Goal: Task Accomplishment & Management: Use online tool/utility

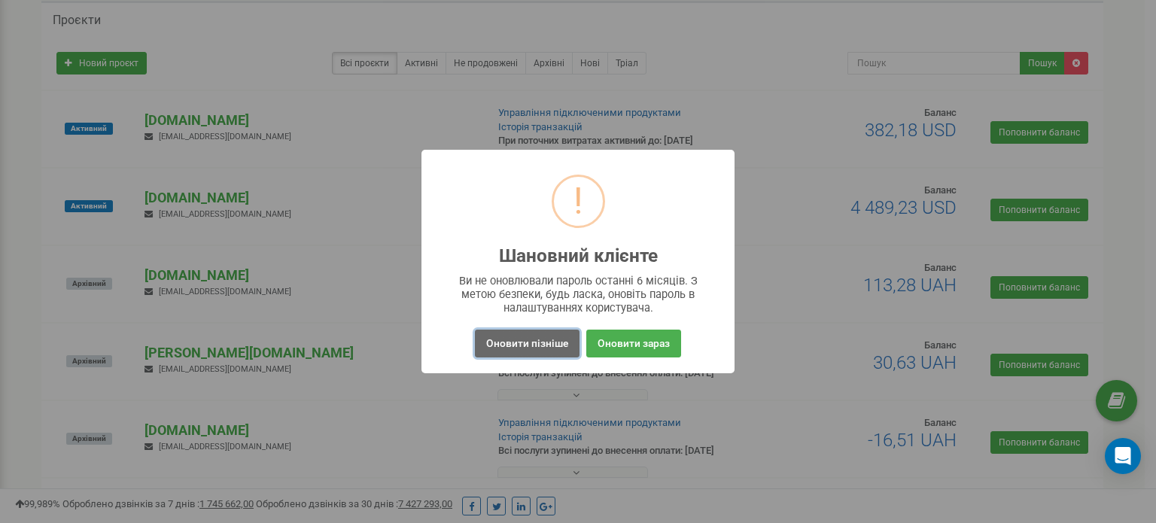
click at [565, 338] on button "Оновити пізніше" at bounding box center [527, 344] width 105 height 28
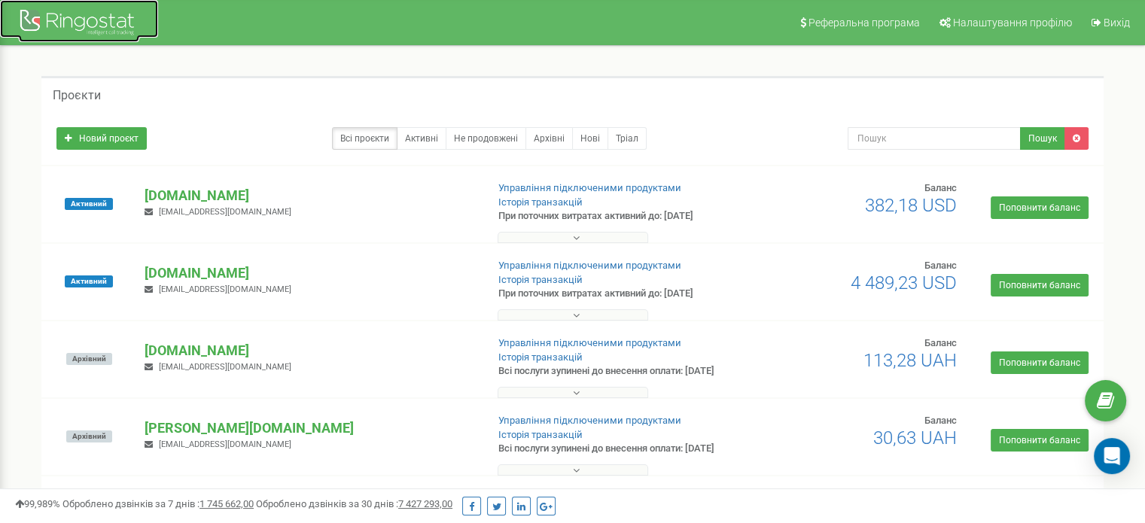
click at [93, 22] on div at bounding box center [79, 24] width 120 height 36
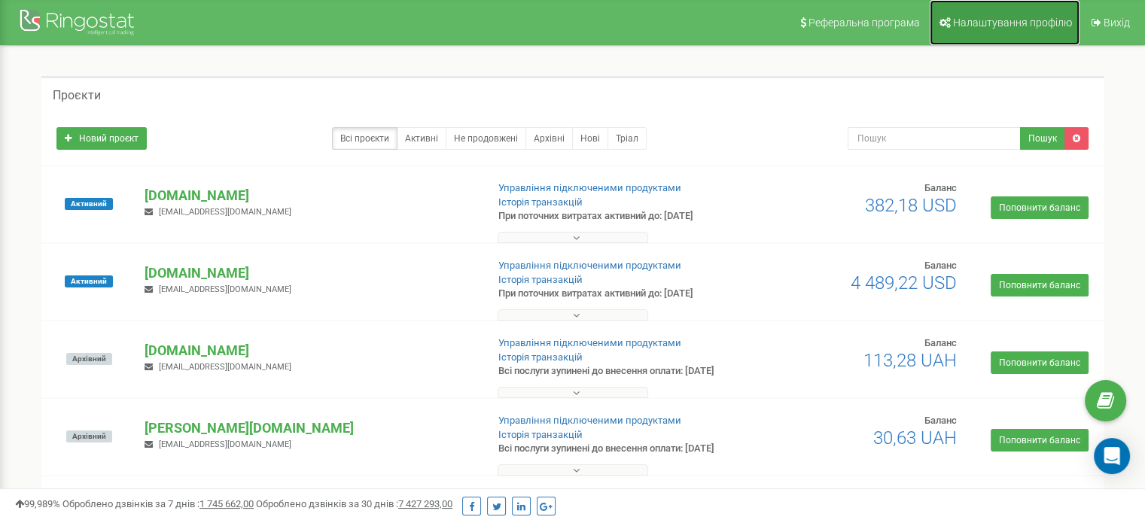
click at [1034, 23] on span "Налаштування профілю" at bounding box center [1012, 23] width 119 height 12
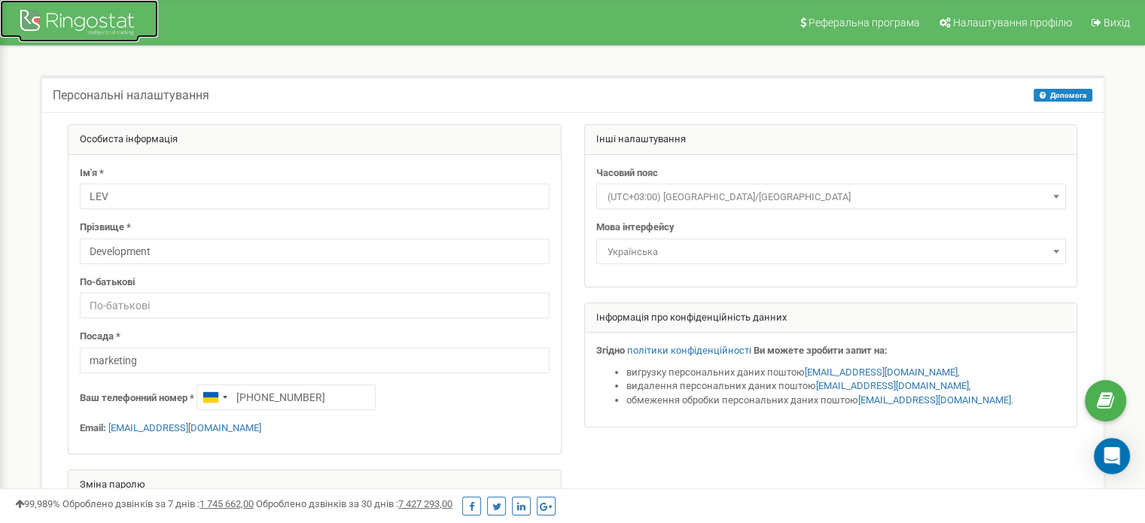
click at [60, 27] on div at bounding box center [79, 24] width 120 height 36
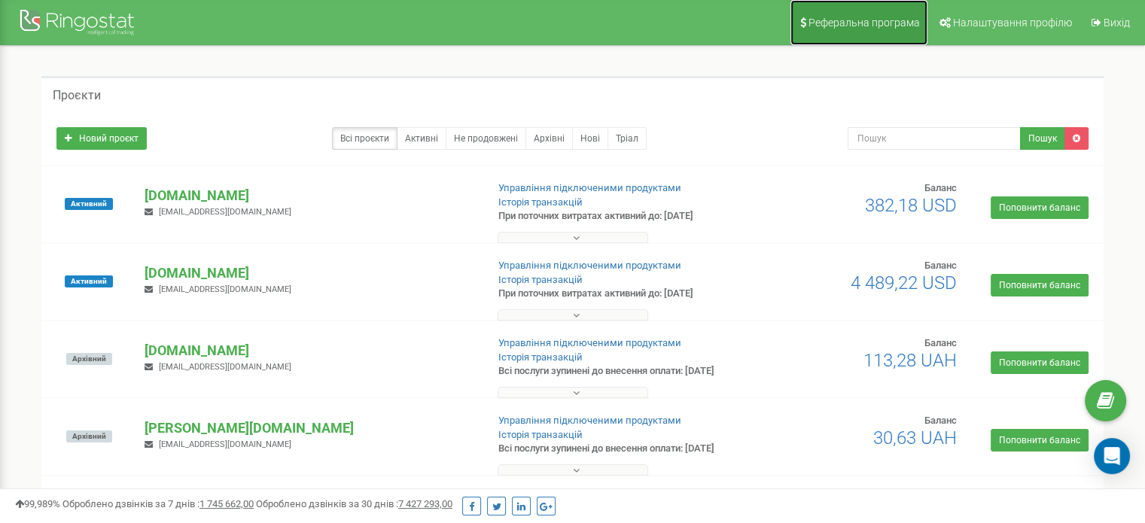
click at [922, 29] on link "Реферальна програма" at bounding box center [858, 22] width 137 height 45
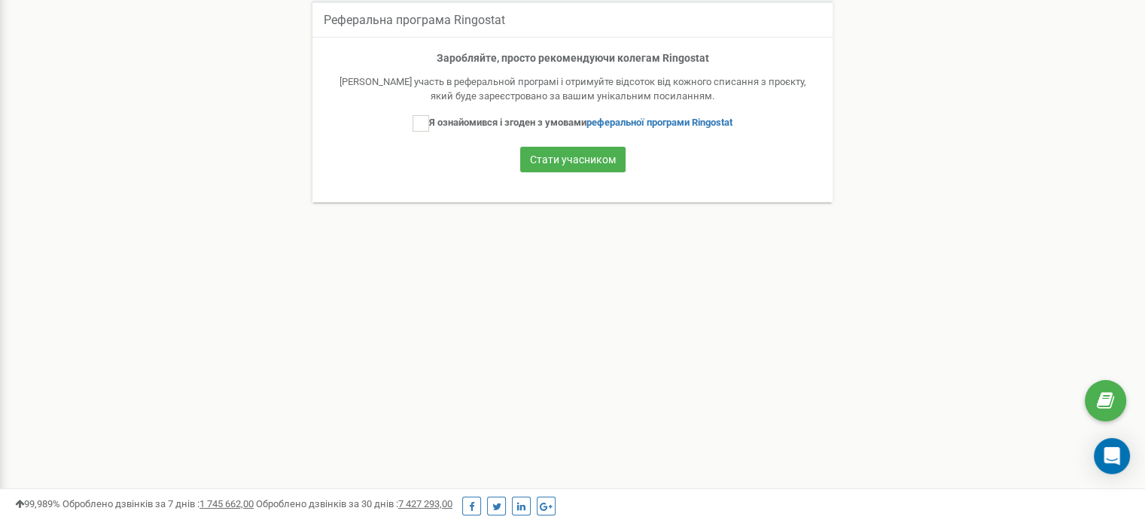
click at [0, 1] on div "Реферальна програма Налаштування профілю Вихід Реферальна програма Ringostat За…" at bounding box center [572, 376] width 1145 height 903
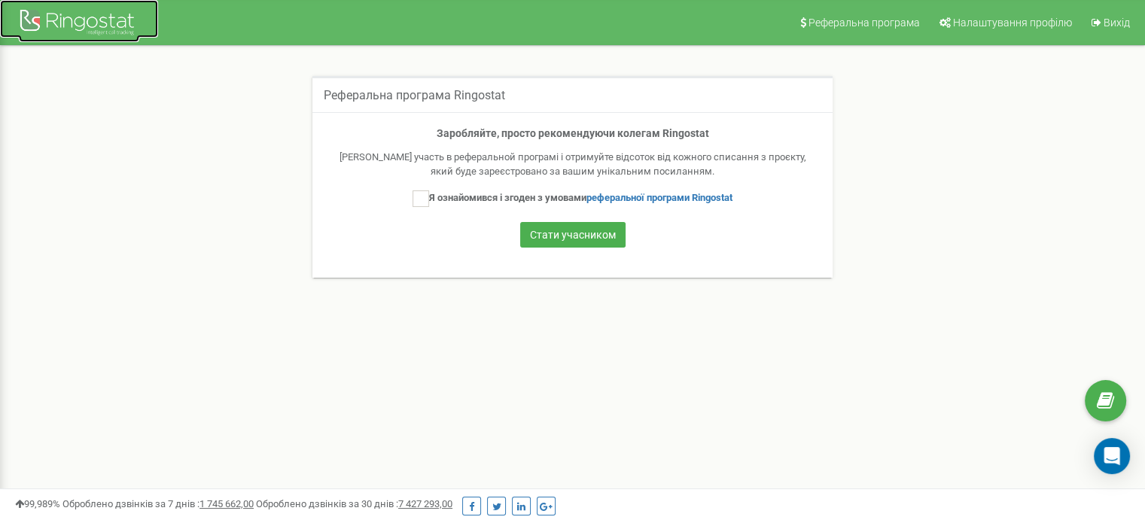
click at [54, 29] on div at bounding box center [79, 24] width 120 height 36
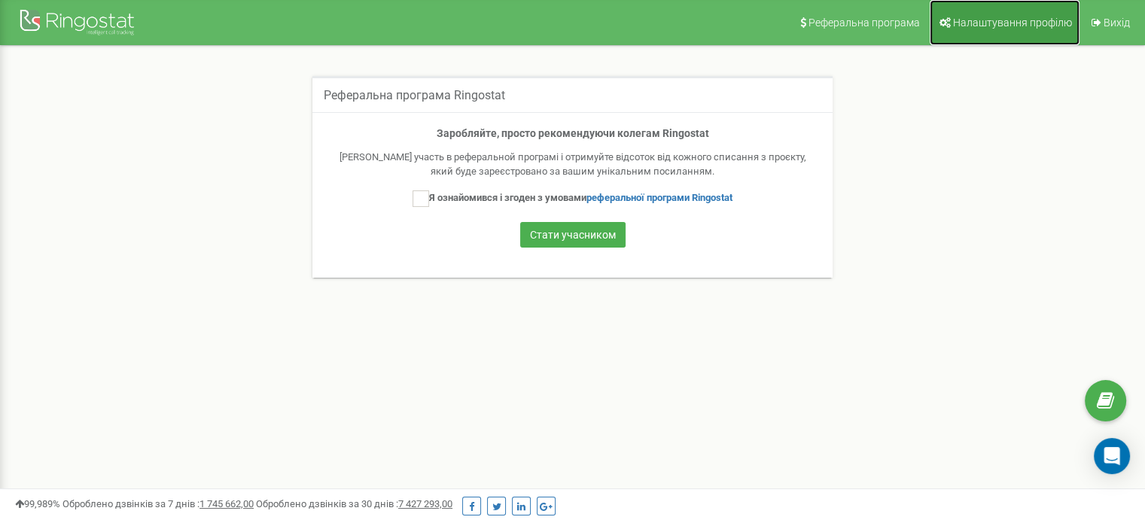
click at [1025, 31] on link "Налаштування профілю" at bounding box center [1005, 22] width 150 height 45
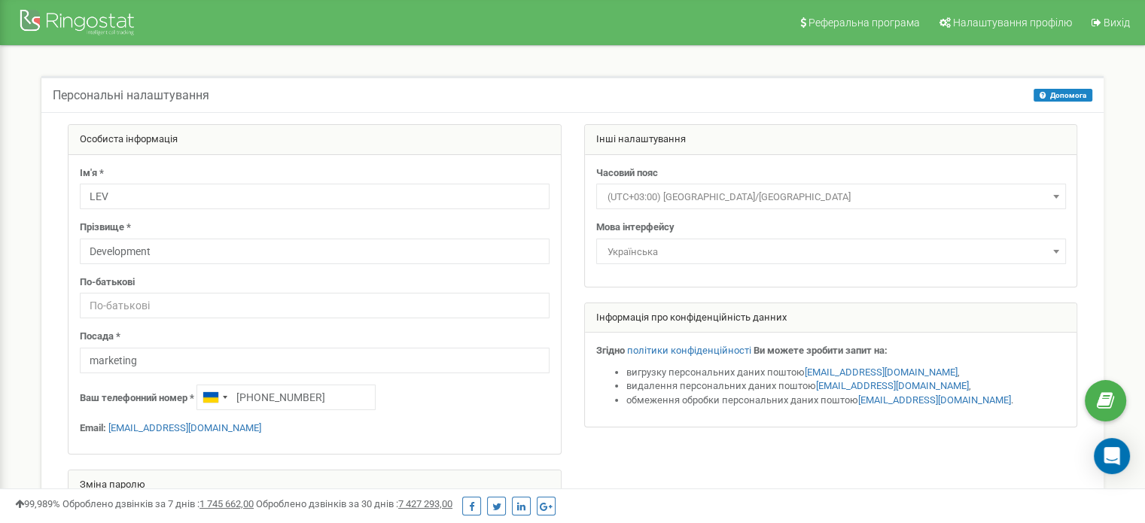
click at [653, 135] on div "Інші налаштування" at bounding box center [831, 140] width 492 height 30
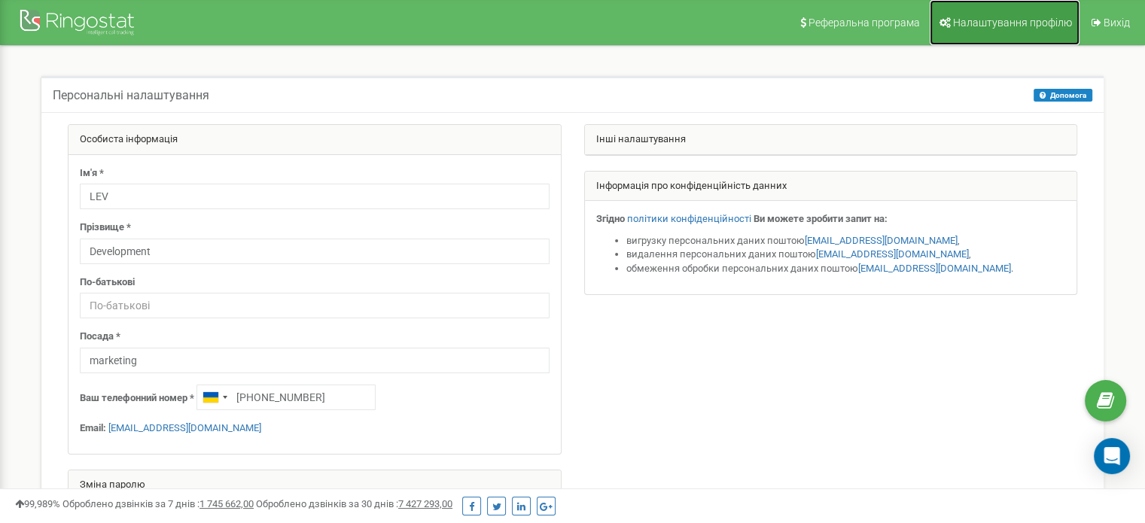
click at [1021, 29] on link "Налаштування профілю" at bounding box center [1005, 22] width 150 height 45
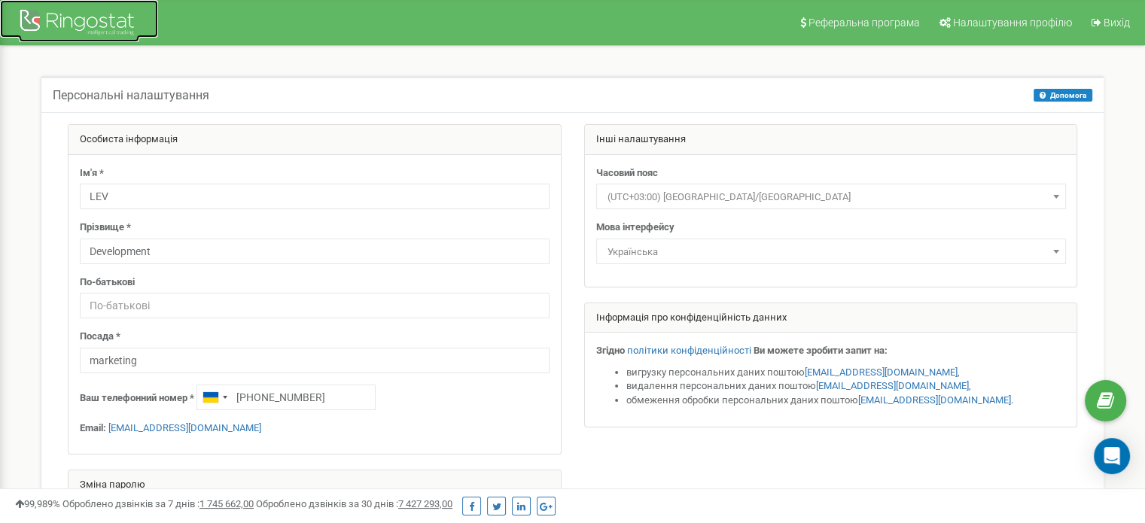
click at [48, 26] on div at bounding box center [79, 24] width 120 height 36
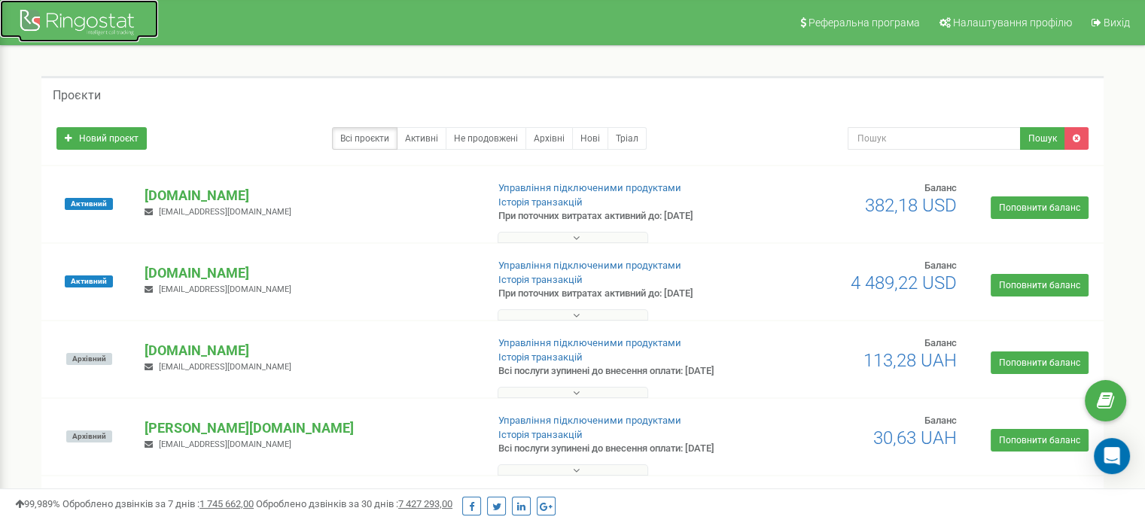
click at [93, 22] on div at bounding box center [79, 24] width 120 height 36
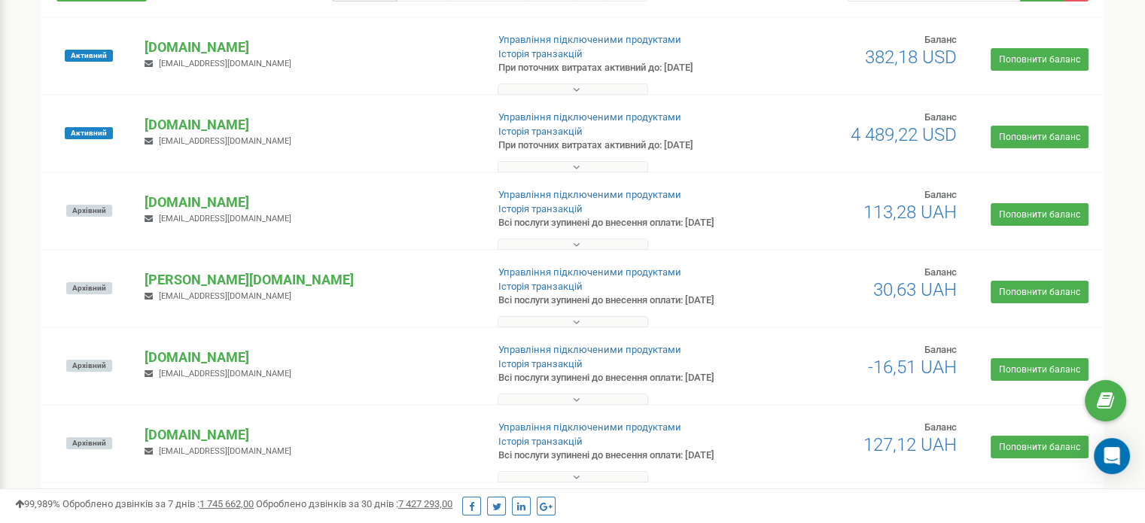
scroll to position [151, 0]
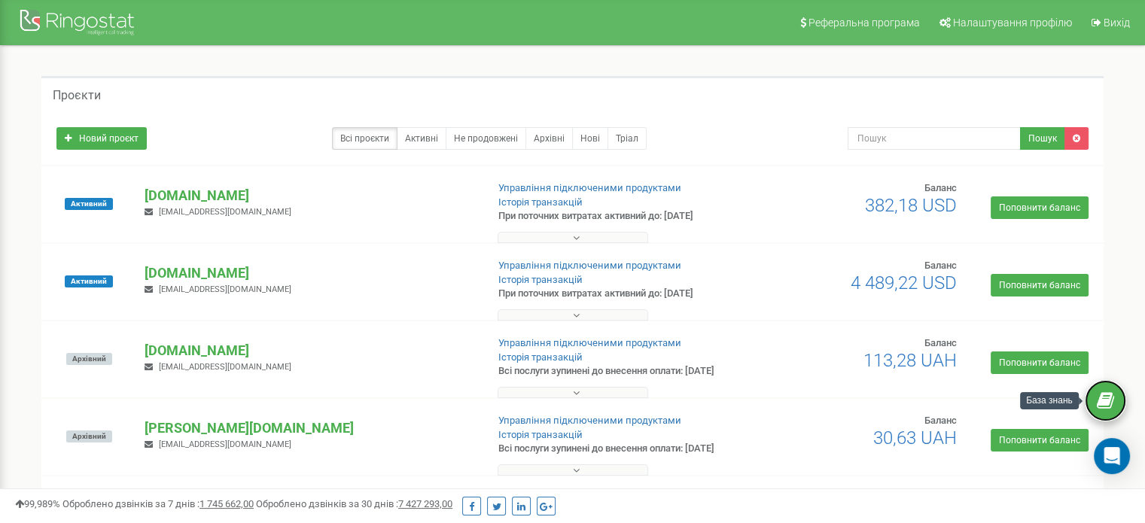
click at [1103, 399] on icon at bounding box center [1105, 401] width 17 height 23
click at [214, 276] on p "[DOMAIN_NAME]" at bounding box center [309, 273] width 329 height 20
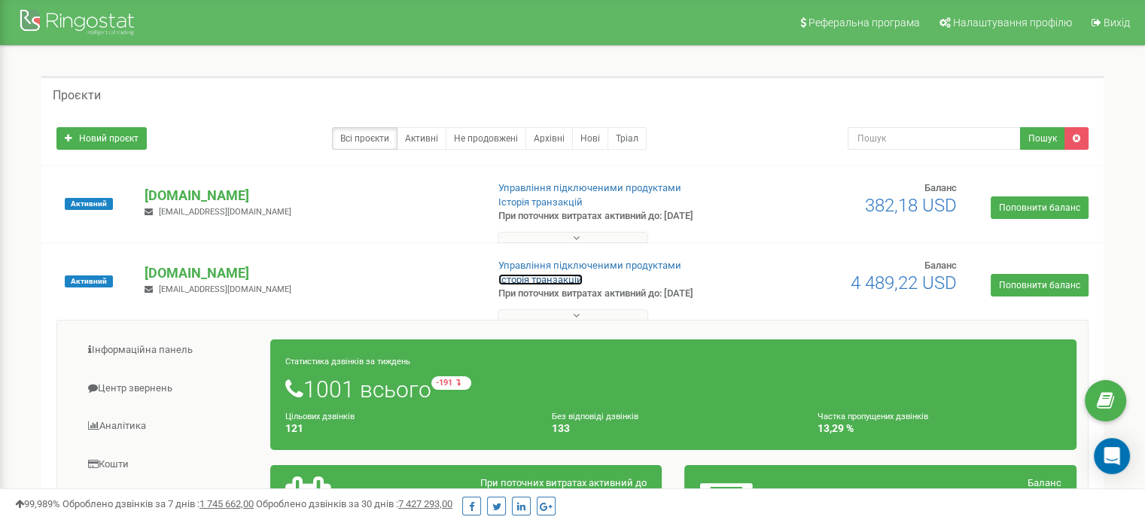
click at [555, 278] on link "Історія транзакцій" at bounding box center [540, 279] width 84 height 11
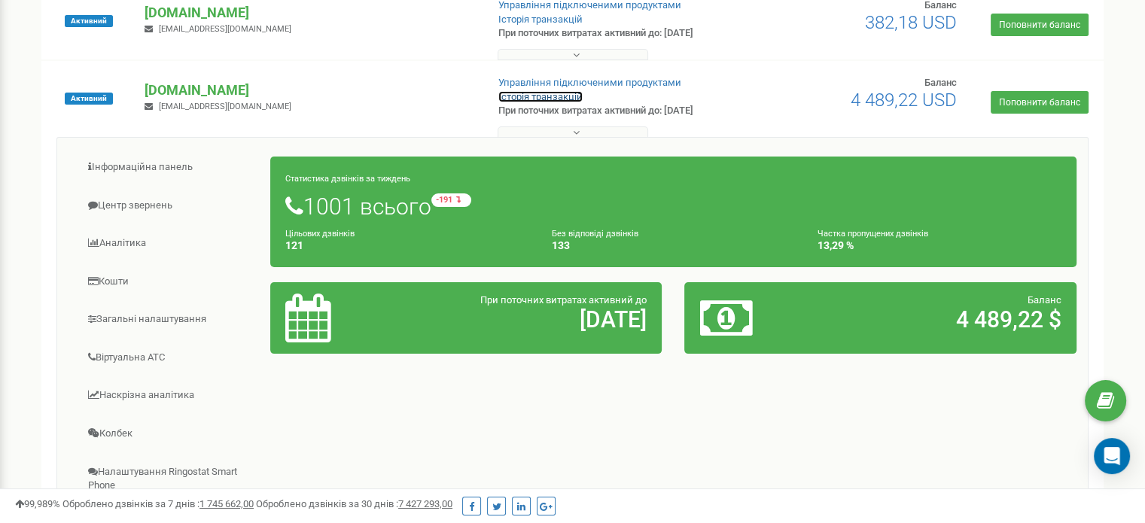
scroll to position [226, 0]
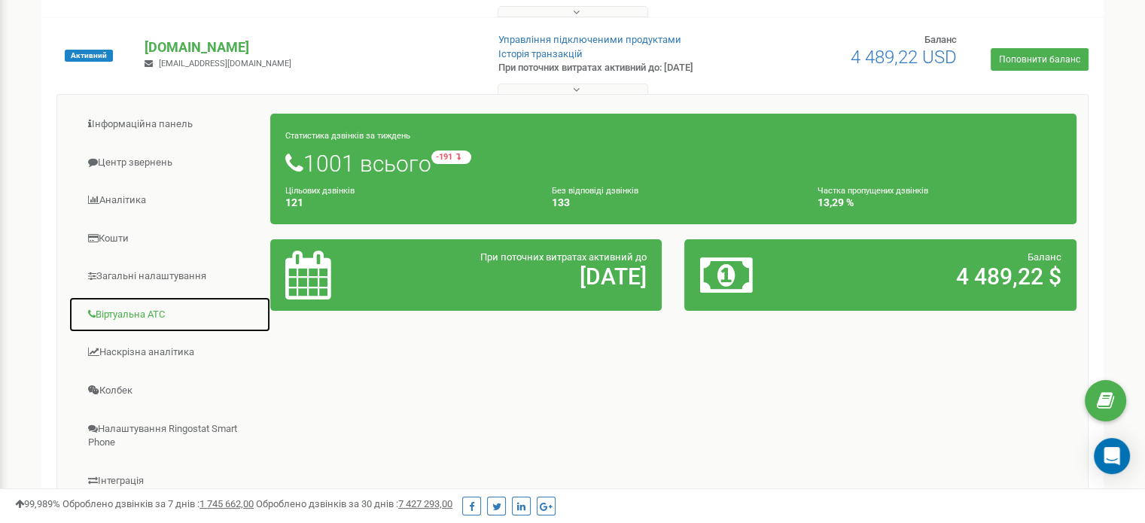
click at [154, 310] on link "Віртуальна АТС" at bounding box center [169, 315] width 202 height 37
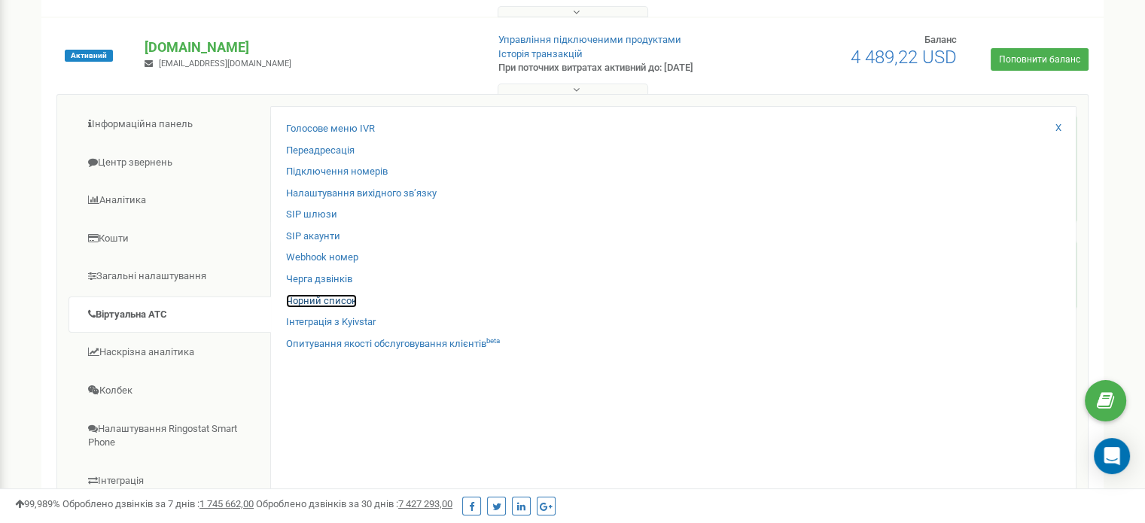
click at [333, 300] on link "Чорний список" at bounding box center [321, 301] width 71 height 14
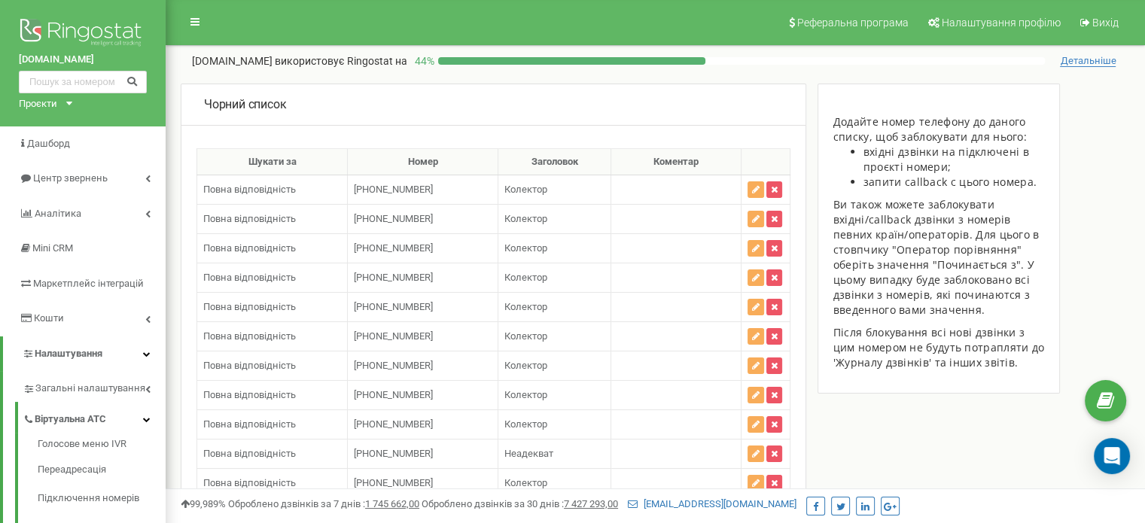
click at [529, 102] on div "Чорний список" at bounding box center [493, 105] width 624 height 41
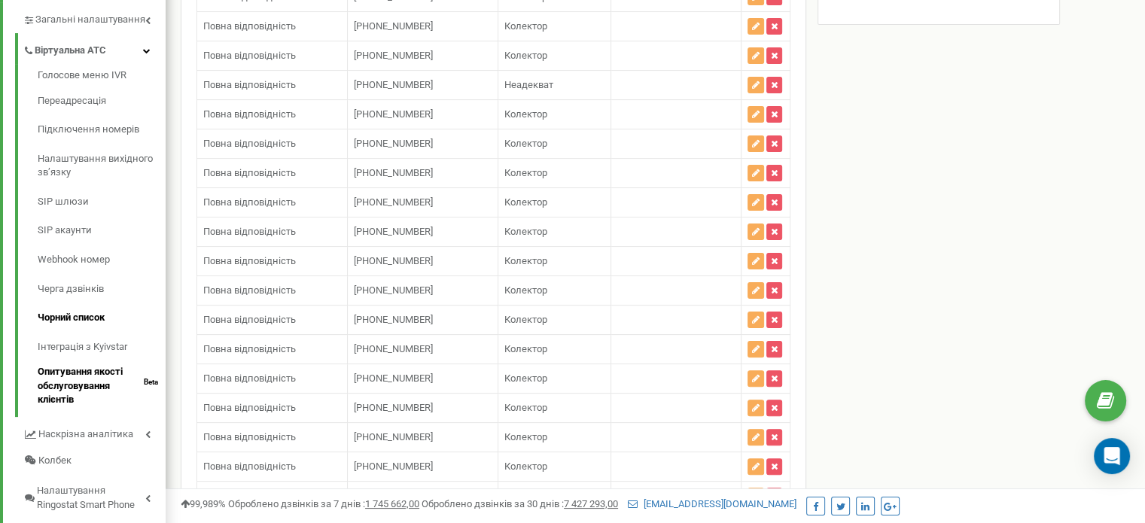
scroll to position [376, 0]
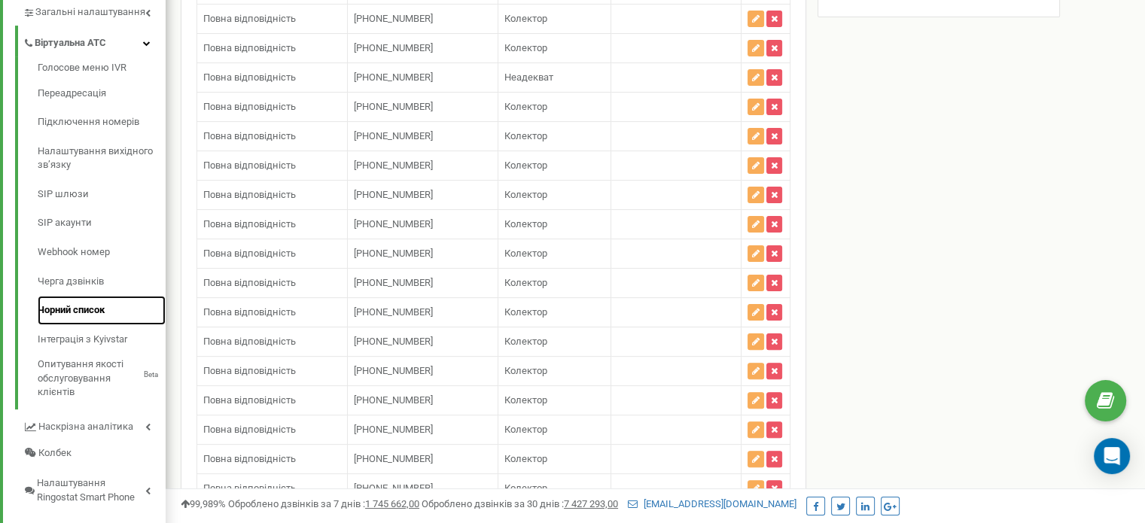
click at [104, 304] on link "Чорний список" at bounding box center [102, 310] width 128 height 29
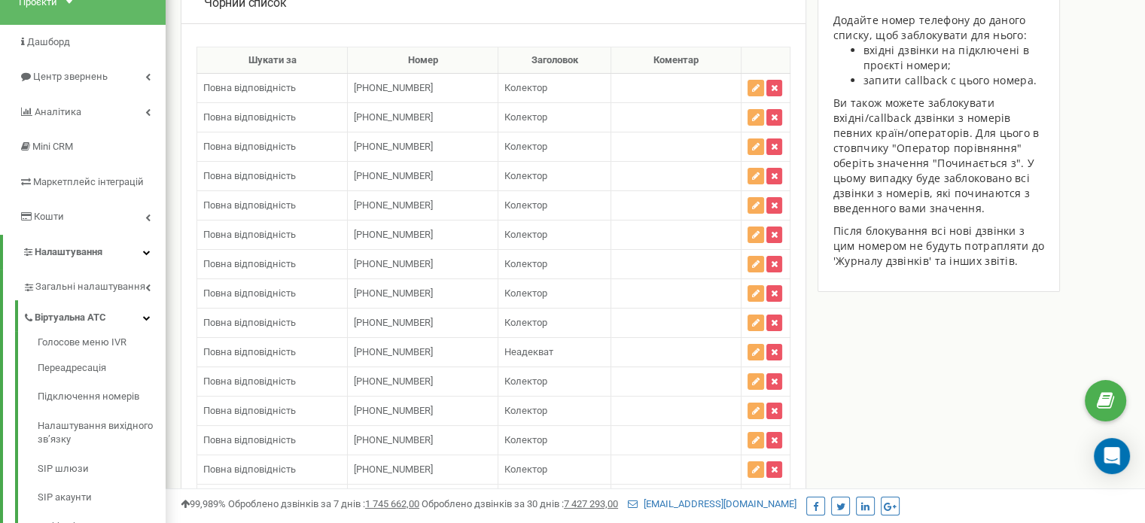
scroll to position [0, 0]
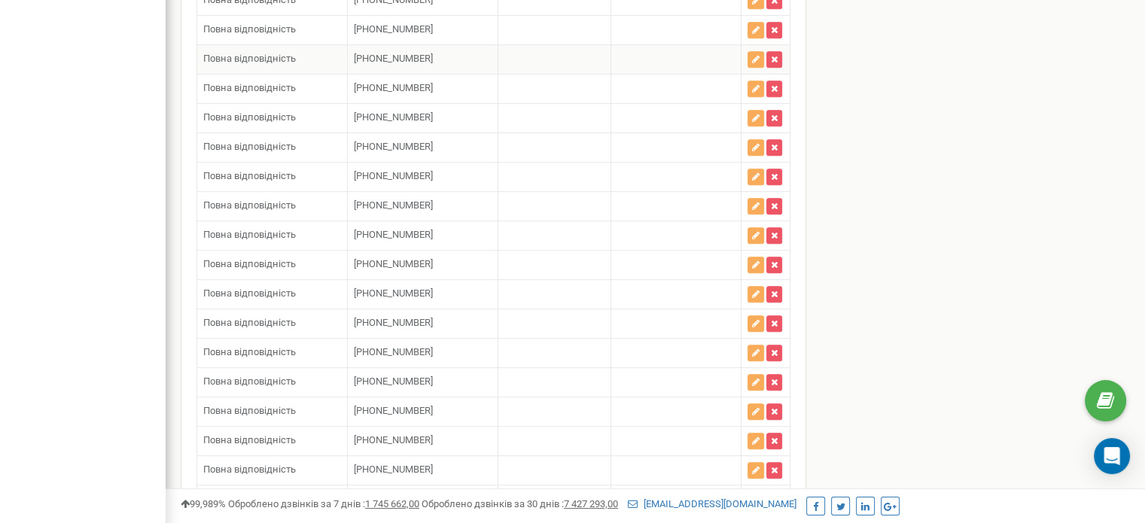
scroll to position [6528, 0]
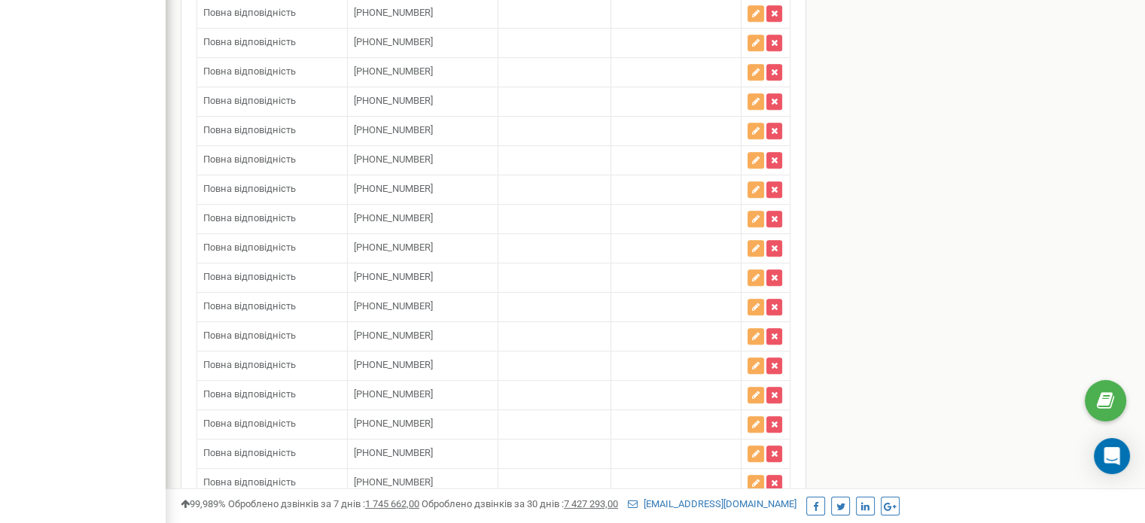
click at [259, 513] on button "Додати номер" at bounding box center [246, 526] width 101 height 26
click at [427, 504] on input "text" at bounding box center [430, 517] width 152 height 26
paste input "0931052718"
type input "0931052718"
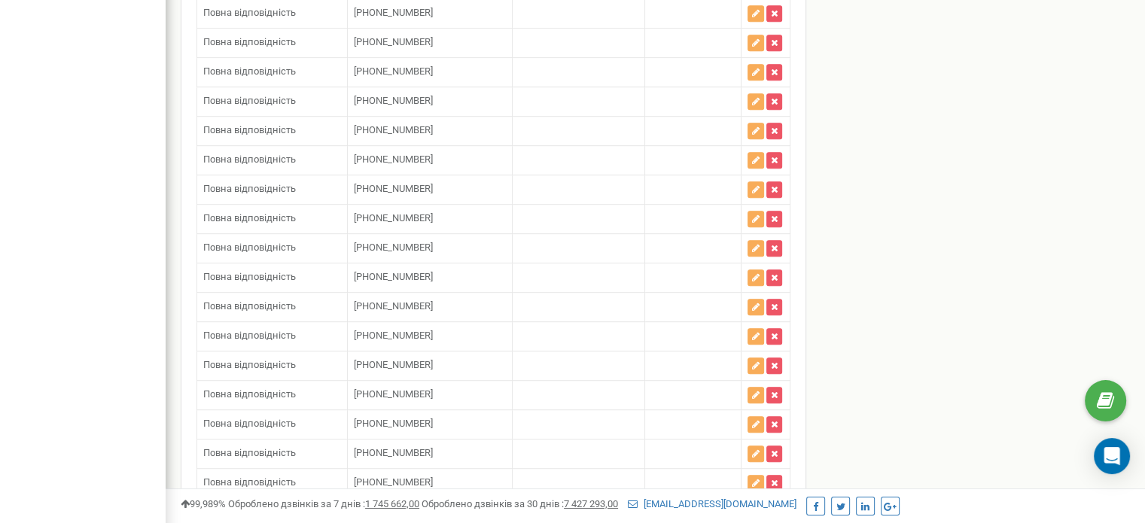
click at [406, 504] on input "0931052718" at bounding box center [430, 517] width 152 height 26
click at [394, 504] on input "0931052718" at bounding box center [430, 517] width 152 height 26
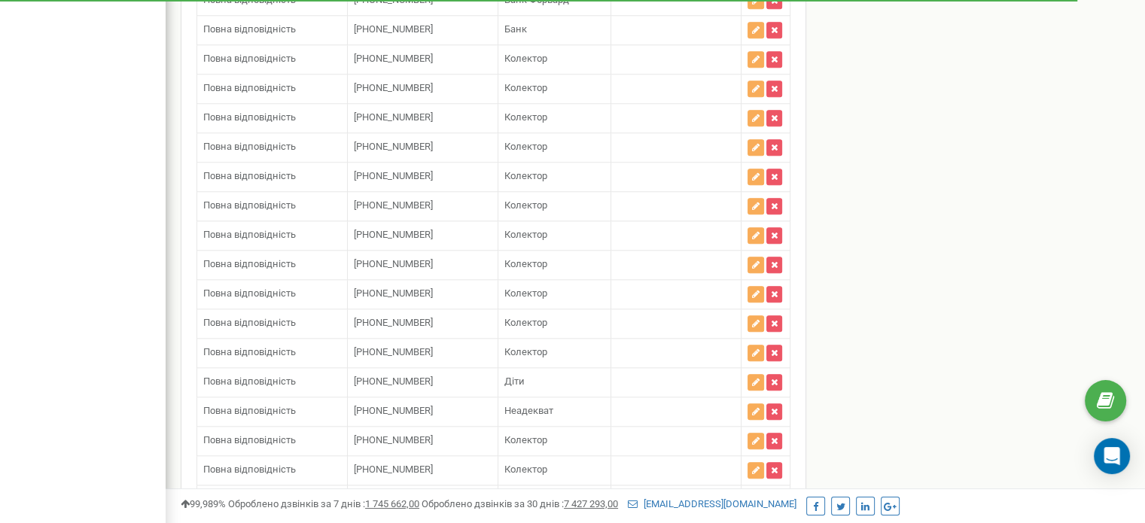
scroll to position [6557, 0]
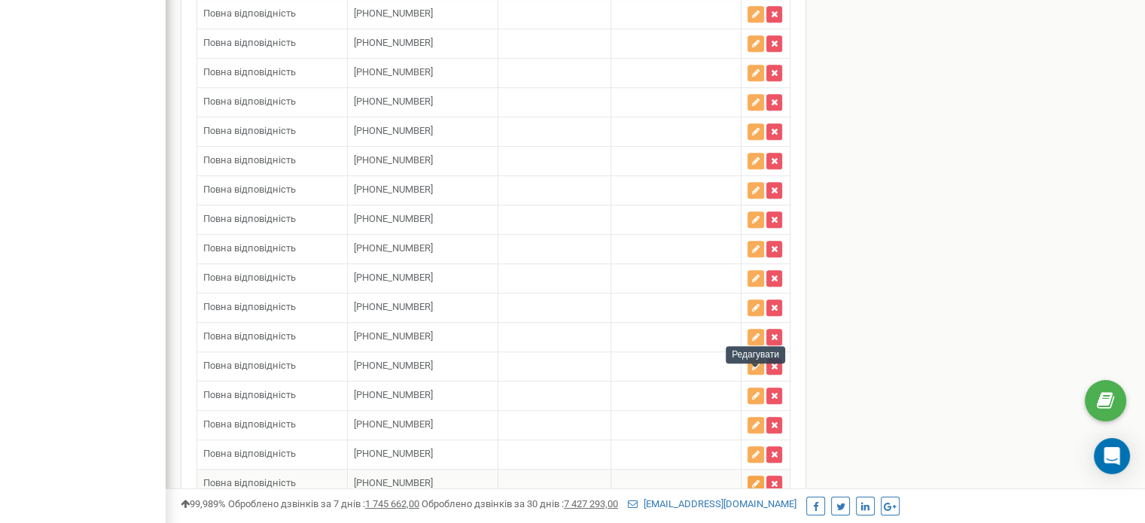
click at [753, 479] on icon "button" at bounding box center [756, 483] width 8 height 9
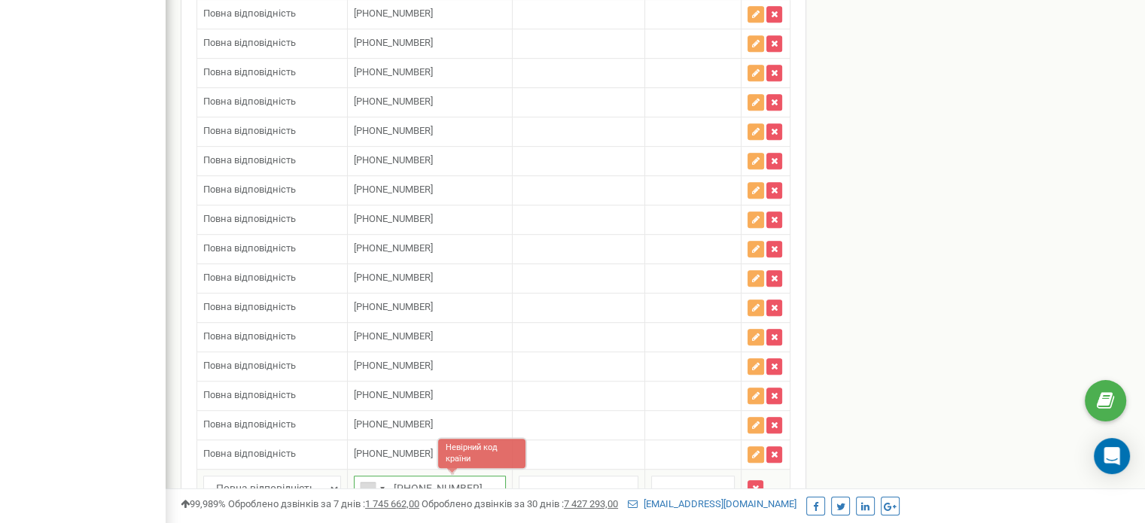
click at [427, 476] on input "+0931052718" at bounding box center [430, 489] width 152 height 26
click at [402, 476] on input "+0931052718" at bounding box center [430, 489] width 152 height 26
click at [400, 476] on input "+0931052718" at bounding box center [430, 489] width 152 height 26
type input "[PHONE_NUMBER]"
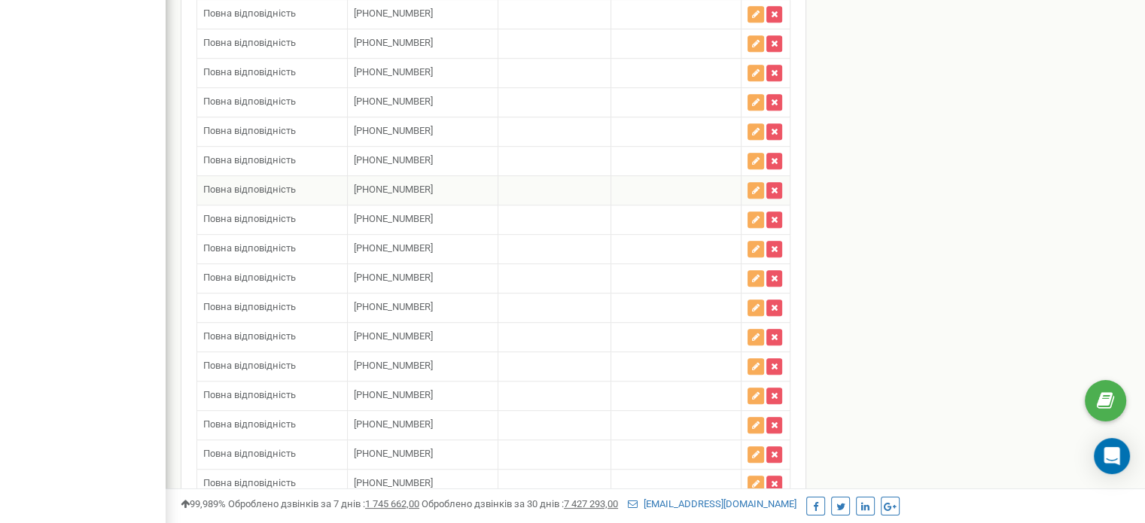
scroll to position [6449, 0]
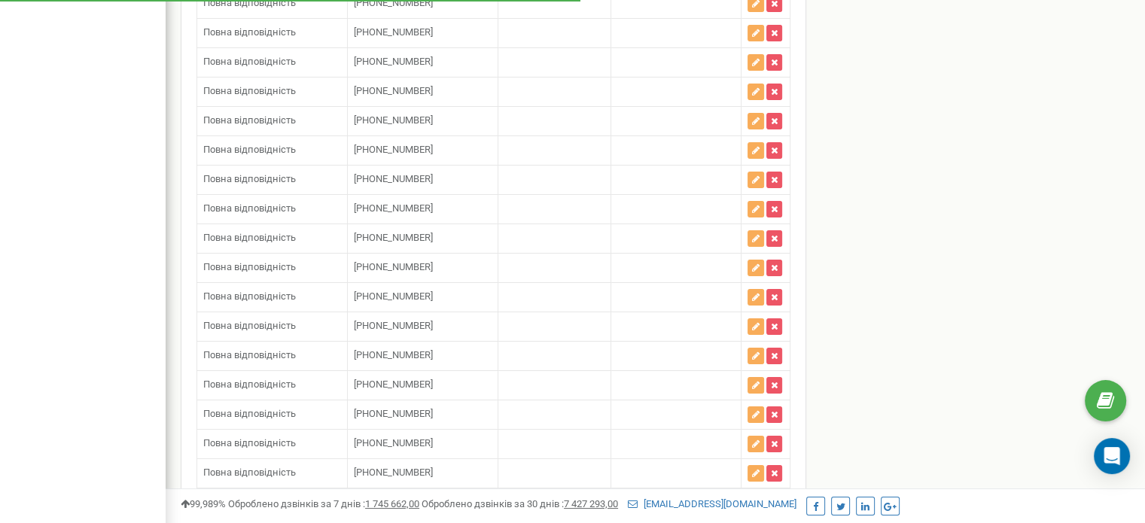
scroll to position [4948, 0]
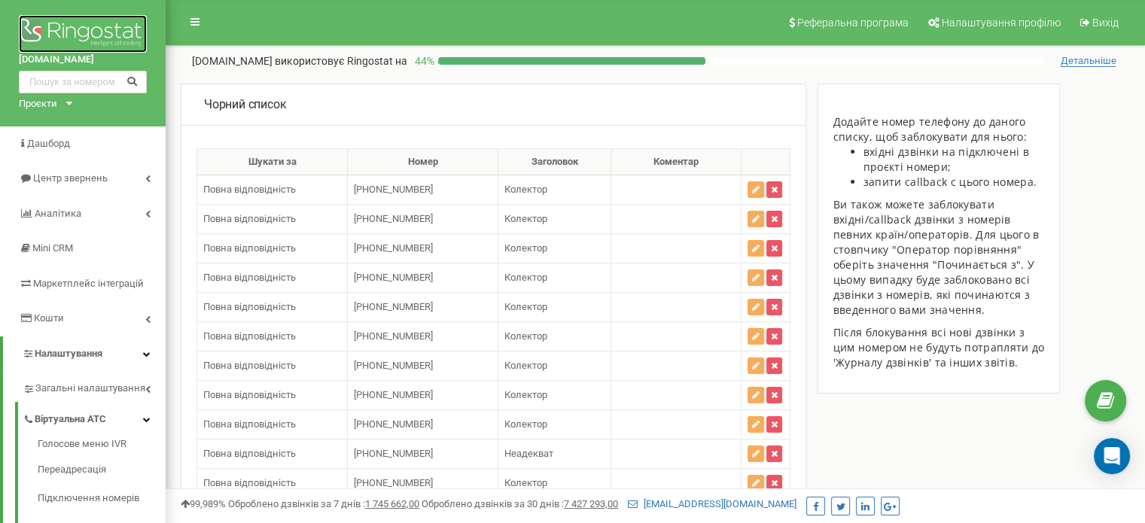
click at [131, 32] on img at bounding box center [83, 34] width 128 height 38
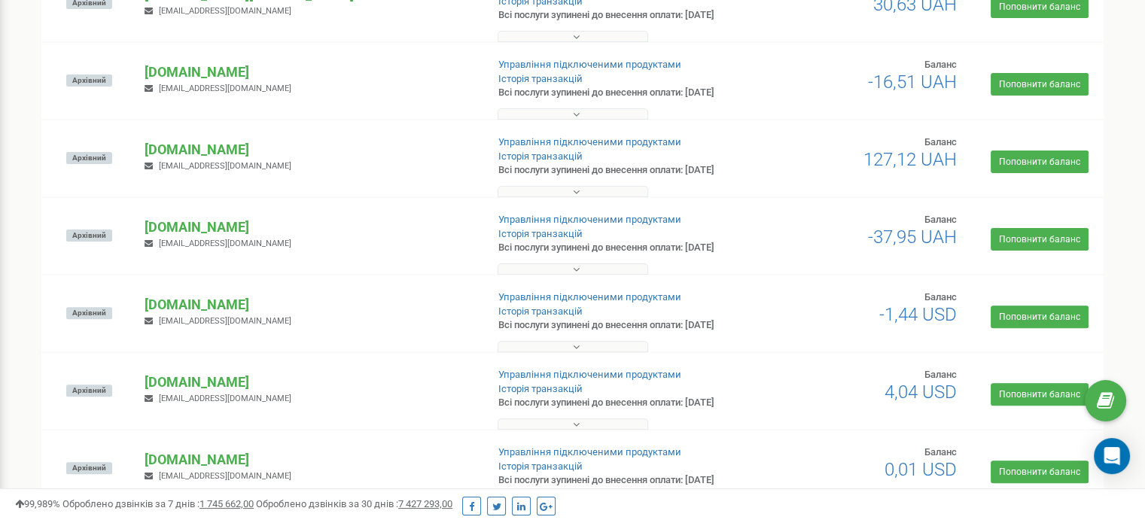
scroll to position [86, 0]
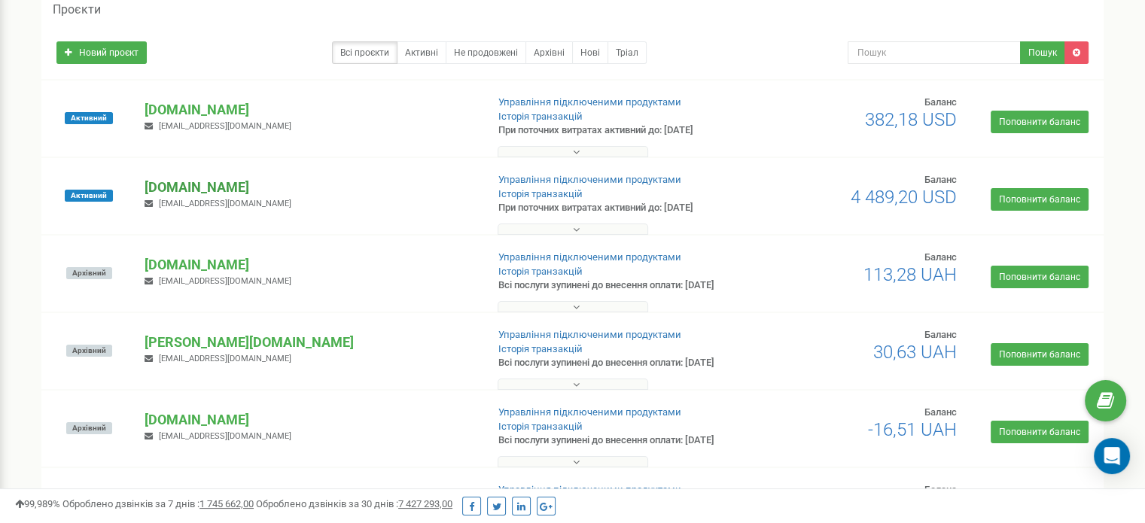
click at [245, 184] on p "[DOMAIN_NAME]" at bounding box center [309, 188] width 329 height 20
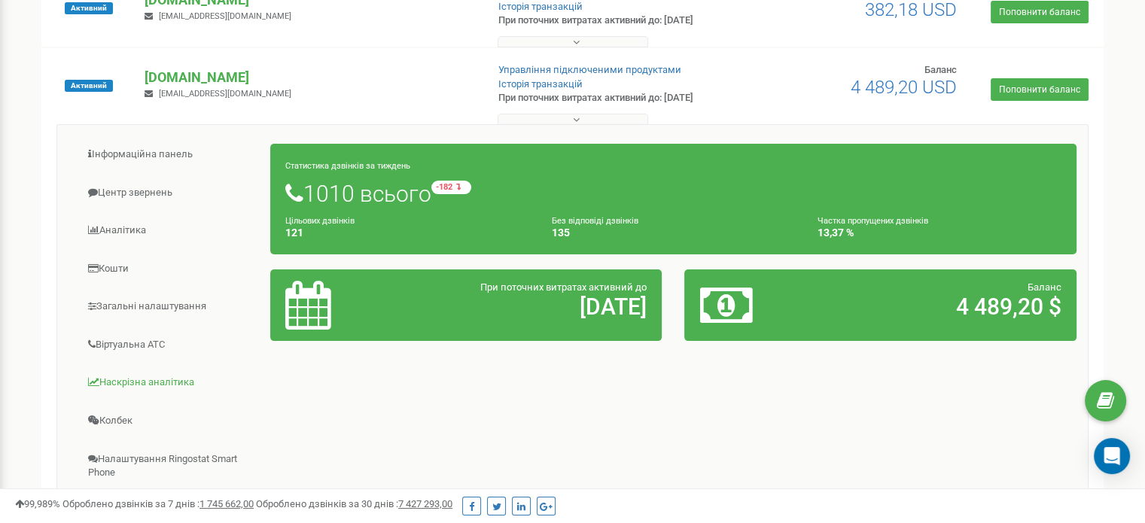
scroll to position [387, 0]
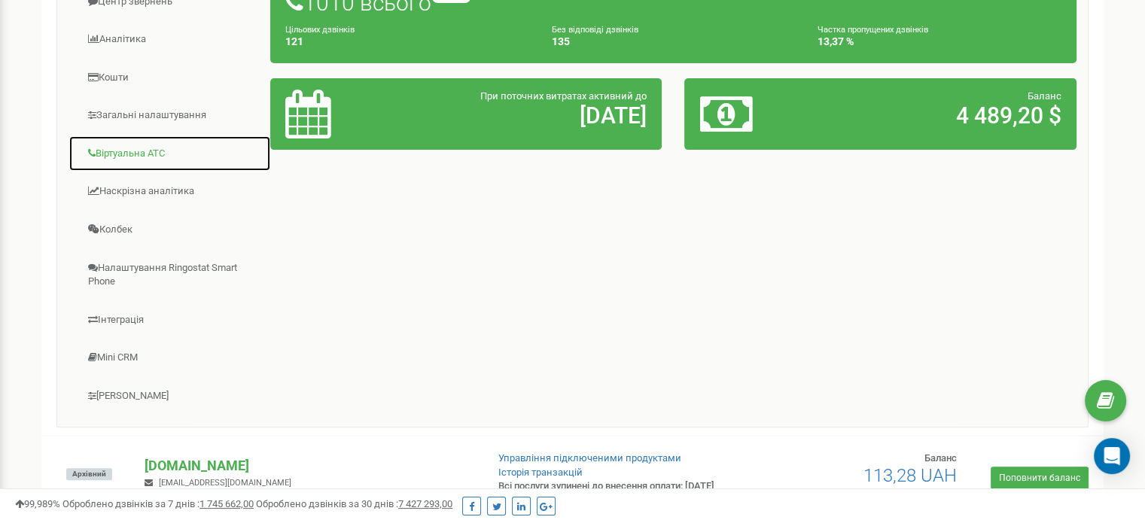
click at [135, 160] on link "Віртуальна АТС" at bounding box center [169, 153] width 202 height 37
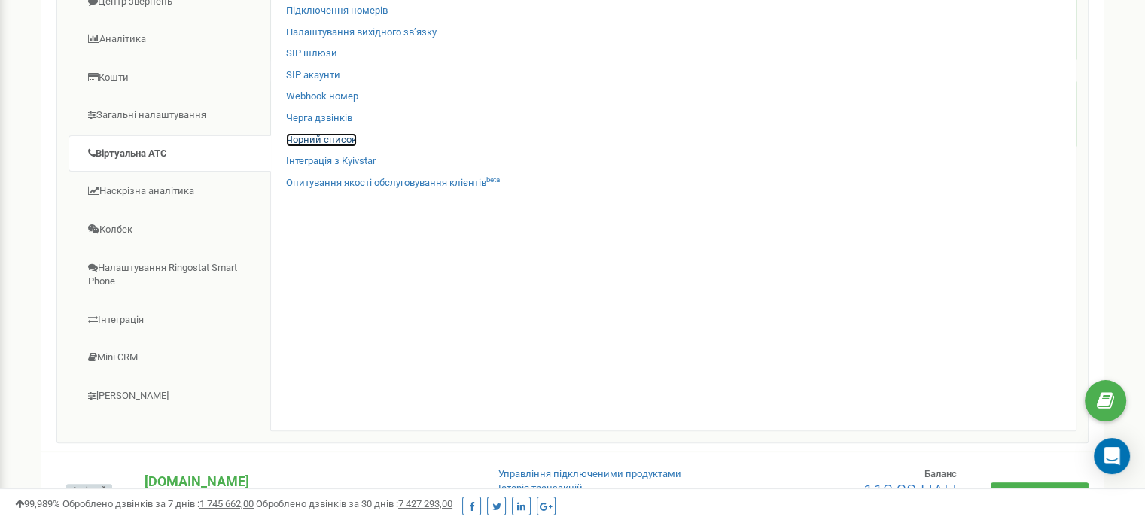
click at [321, 135] on link "Чорний список" at bounding box center [321, 140] width 71 height 14
